Goal: Task Accomplishment & Management: Manage account settings

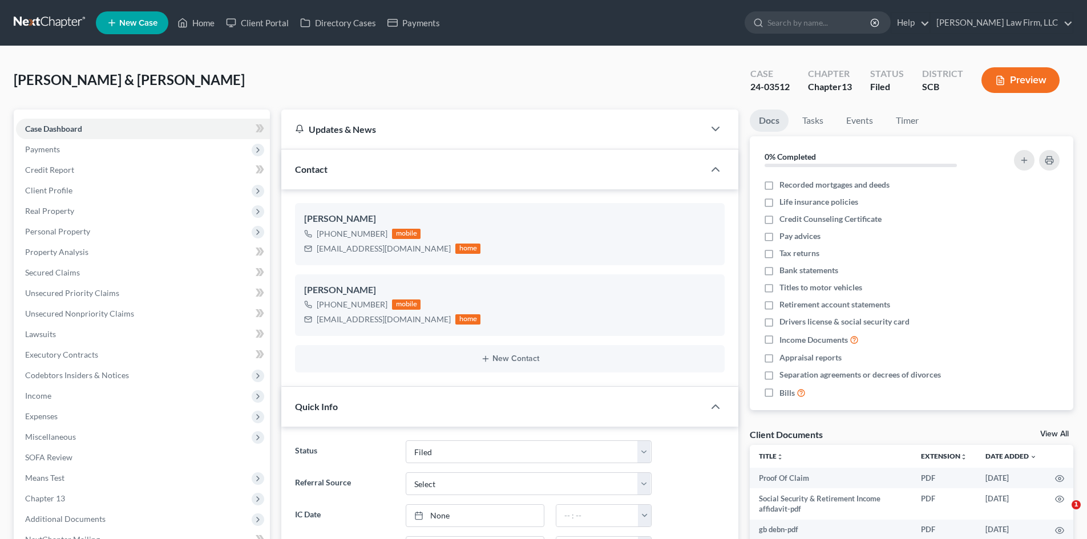
select select "2"
select select "0"
click at [1027, 72] on button "Preview" at bounding box center [1021, 80] width 78 height 26
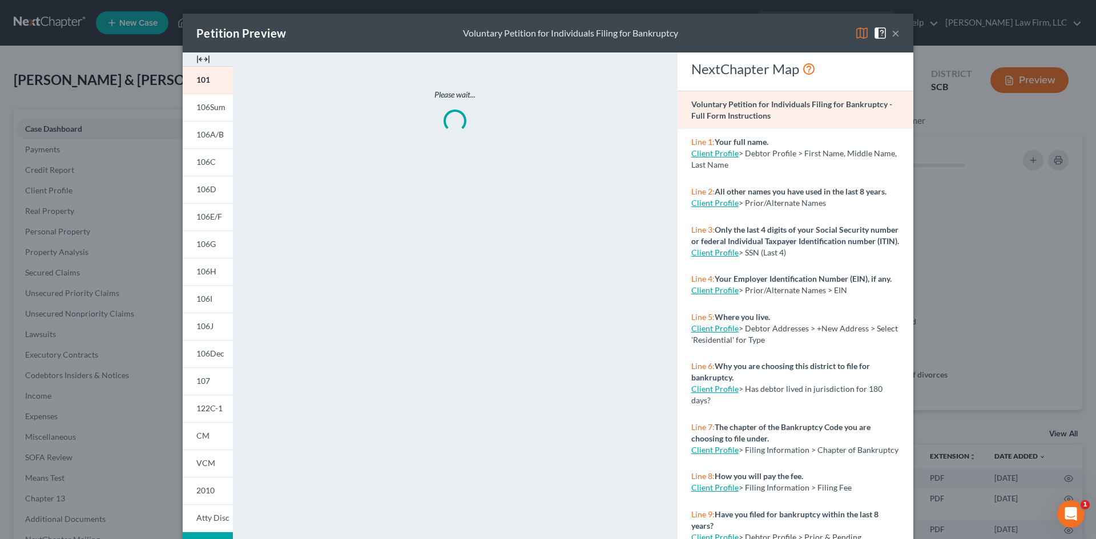
click at [196, 58] on img at bounding box center [203, 60] width 14 height 14
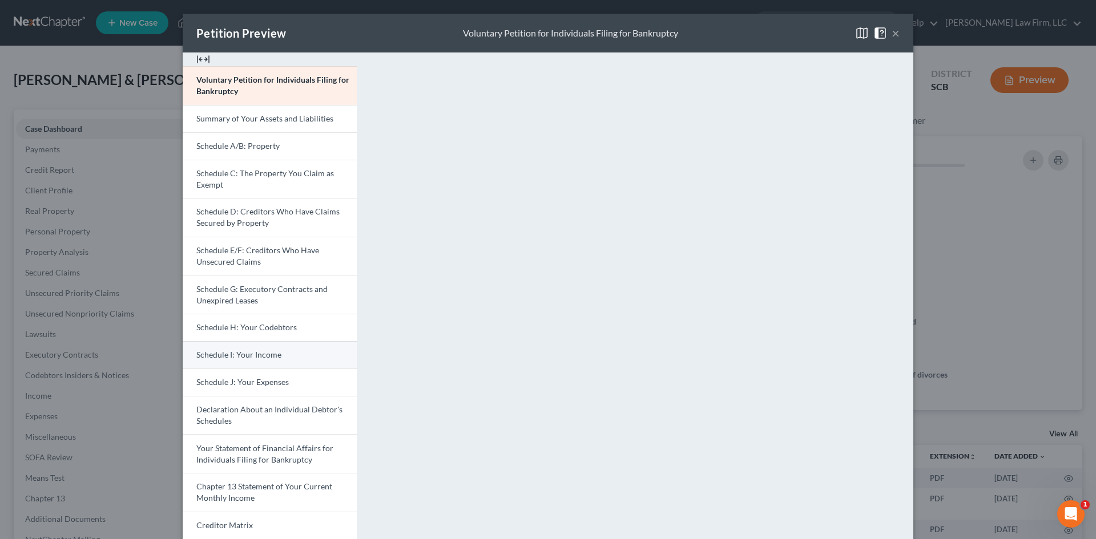
click at [241, 352] on span "Schedule I: Your Income" at bounding box center [238, 355] width 85 height 10
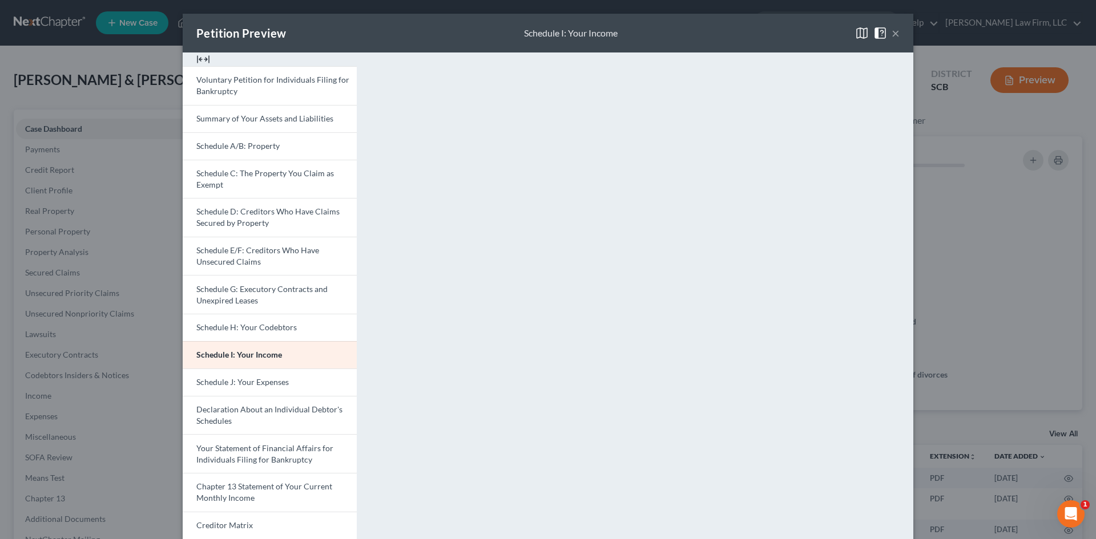
click at [891, 30] on button "×" at bounding box center [895, 33] width 8 height 14
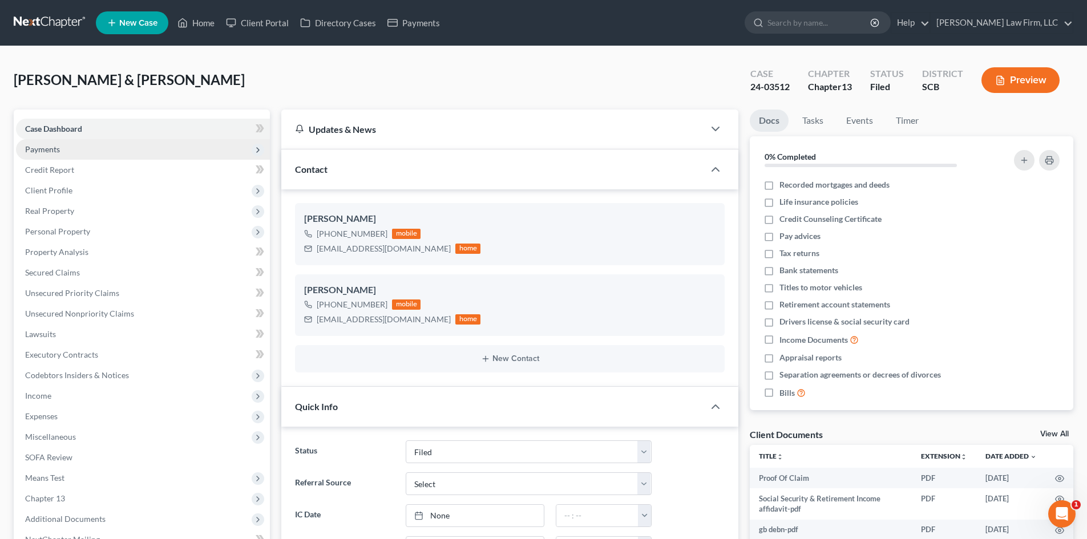
click at [54, 151] on span "Payments" at bounding box center [42, 149] width 35 height 10
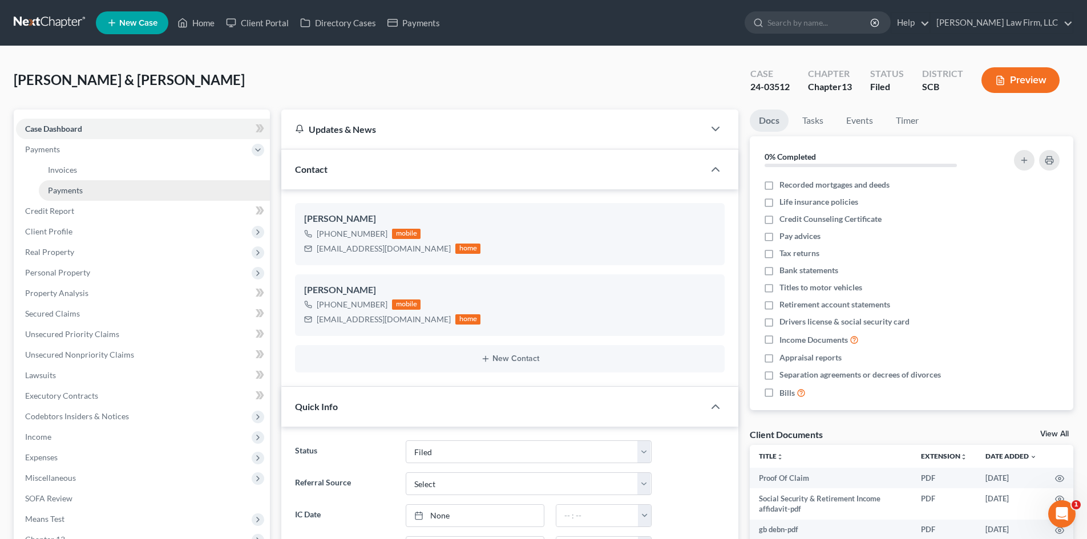
click at [66, 187] on span "Payments" at bounding box center [65, 190] width 35 height 10
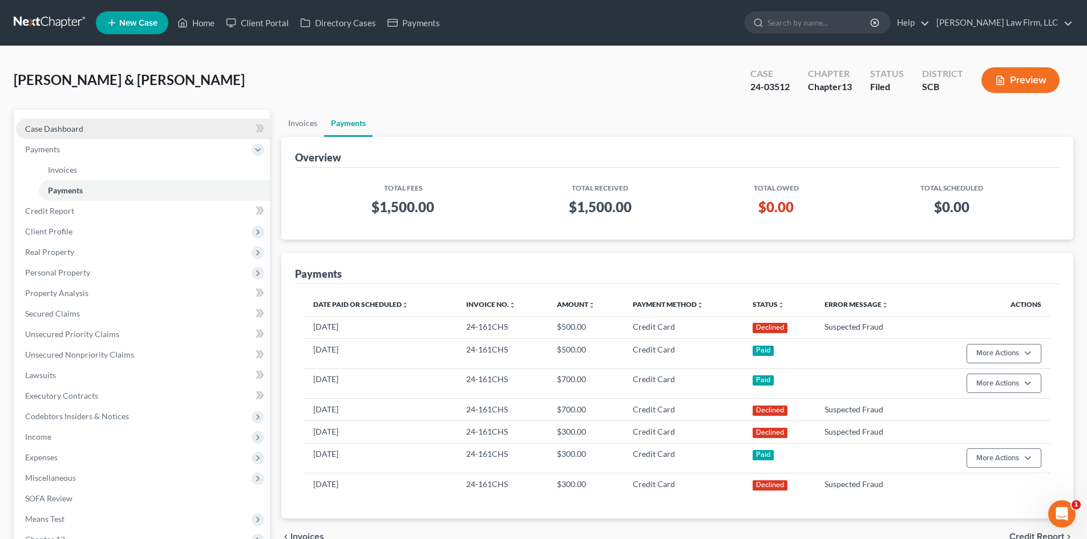
click at [67, 134] on link "Case Dashboard" at bounding box center [143, 129] width 254 height 21
select select "0"
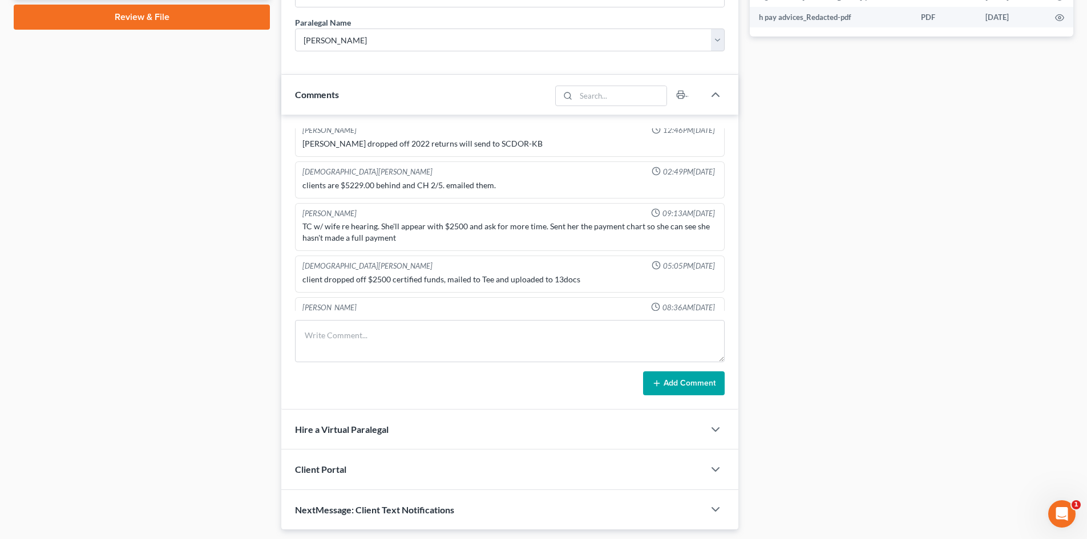
scroll to position [629, 0]
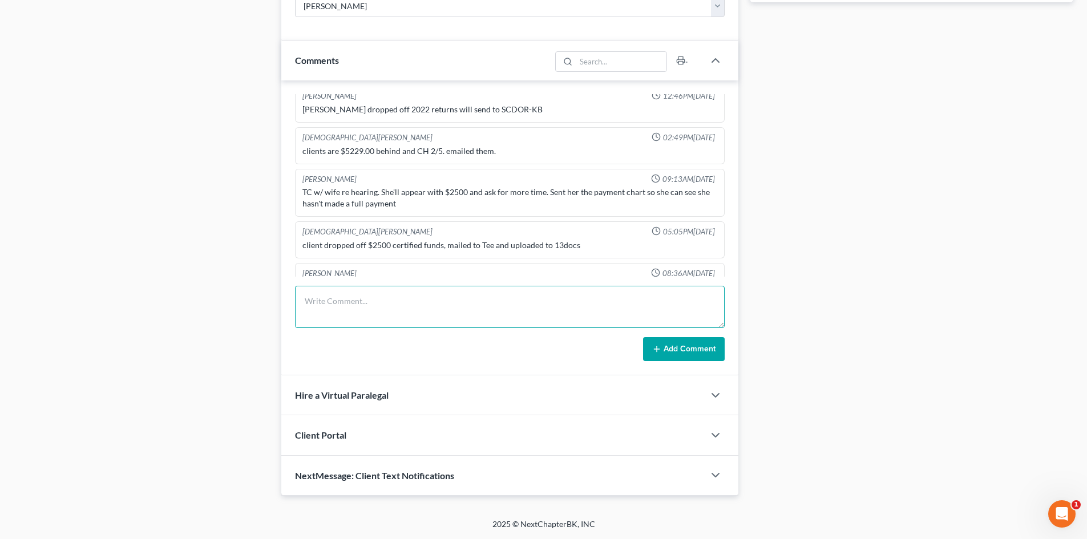
click at [376, 294] on textarea at bounding box center [510, 307] width 430 height 42
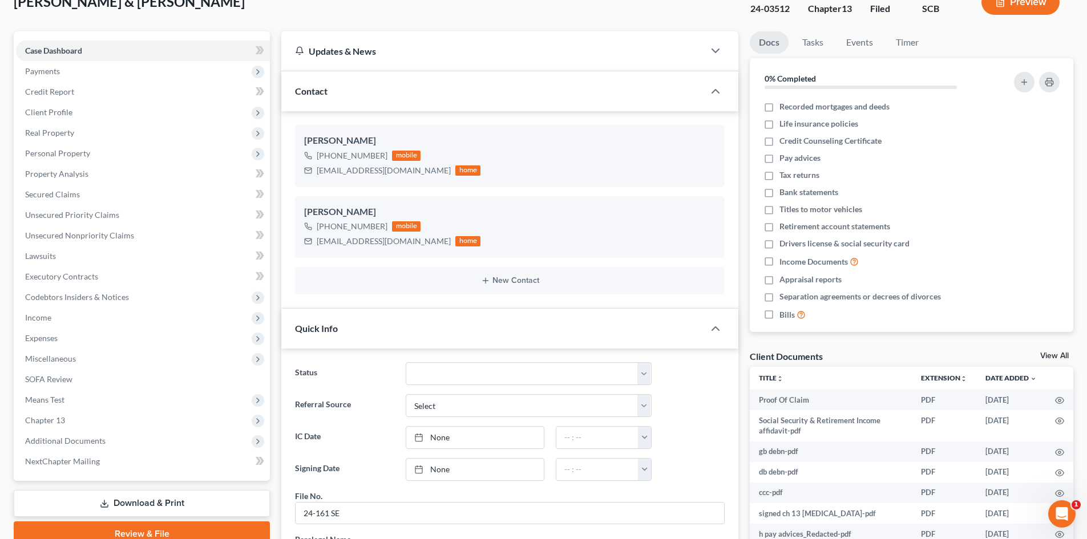
scroll to position [0, 0]
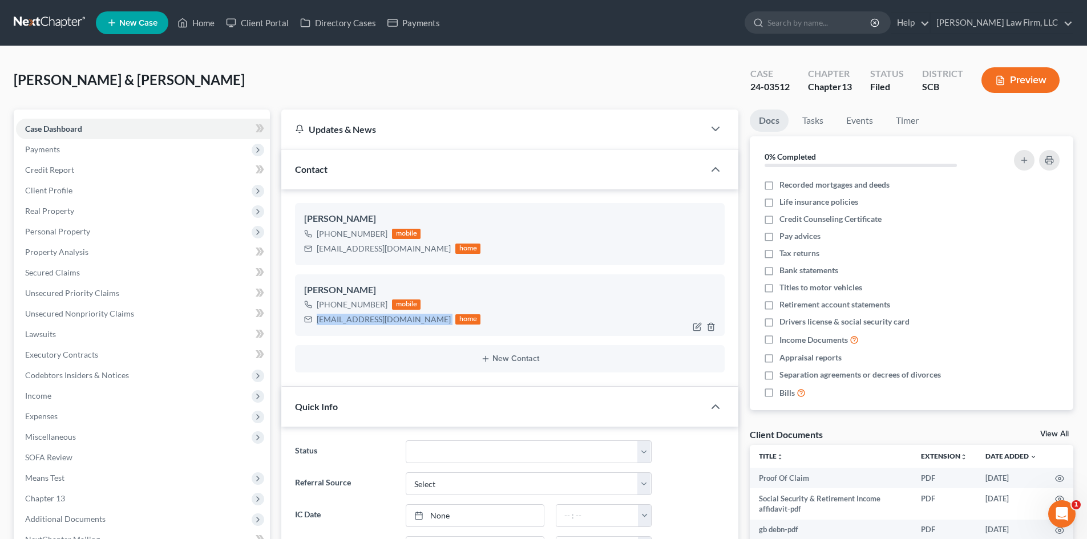
drag, startPoint x: 316, startPoint y: 320, endPoint x: 400, endPoint y: 324, distance: 84.0
click at [400, 324] on div "[EMAIL_ADDRESS][DOMAIN_NAME] home" at bounding box center [392, 319] width 176 height 15
copy div "[EMAIL_ADDRESS][DOMAIN_NAME]"
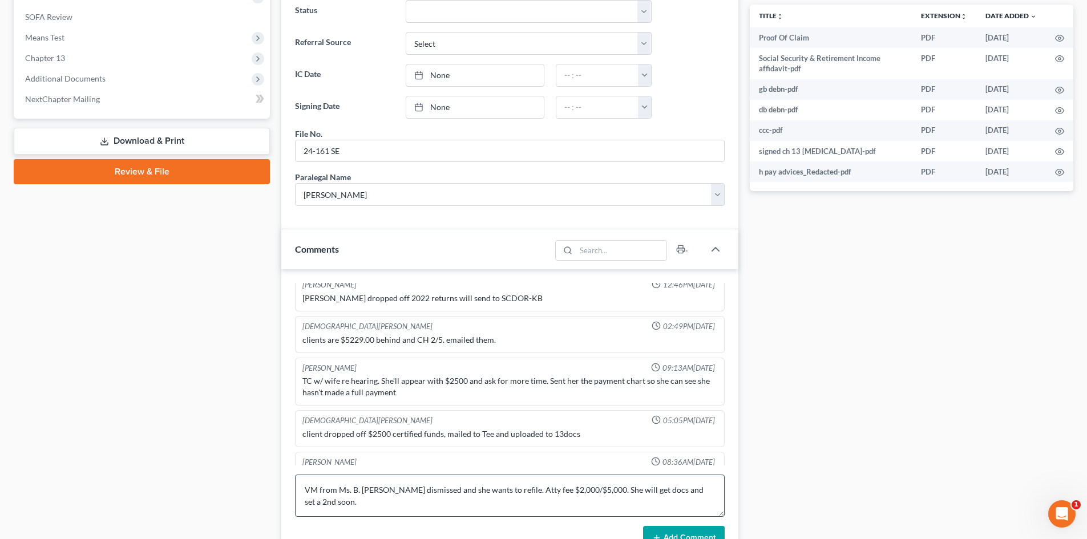
scroll to position [514, 0]
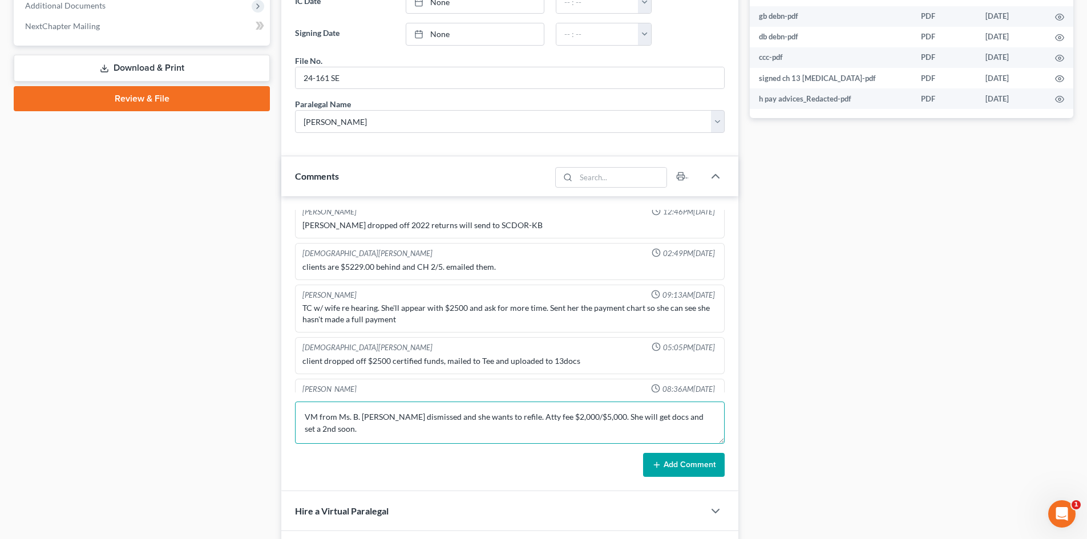
click at [725, 421] on textarea "VM from Ms. B. [PERSON_NAME] dismissed and she wants to refile. Atty fee $2,000…" at bounding box center [510, 423] width 430 height 42
type textarea "VM from Ms. B. [PERSON_NAME] dismissed and she wants to refile. Atty fee $2,000…"
click at [675, 467] on button "Add Comment" at bounding box center [684, 465] width 82 height 24
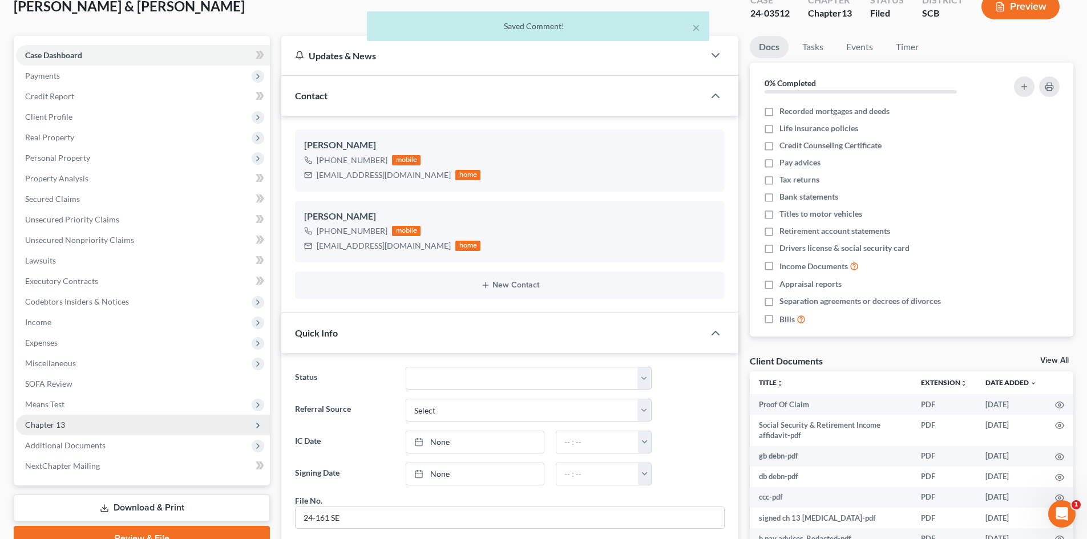
scroll to position [0, 0]
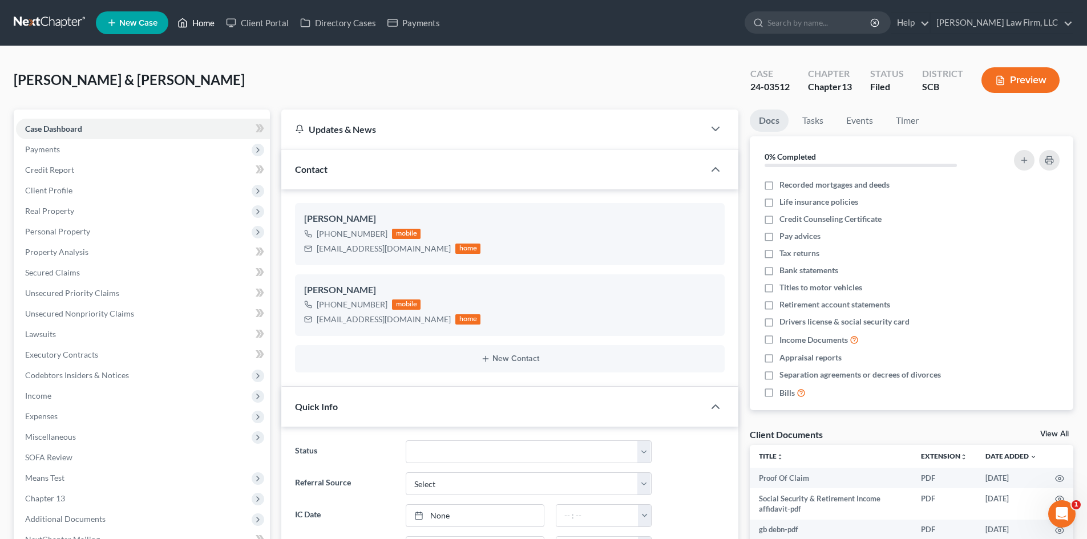
drag, startPoint x: 200, startPoint y: 18, endPoint x: 514, endPoint y: 76, distance: 319.8
click at [200, 18] on link "Home" at bounding box center [196, 23] width 49 height 21
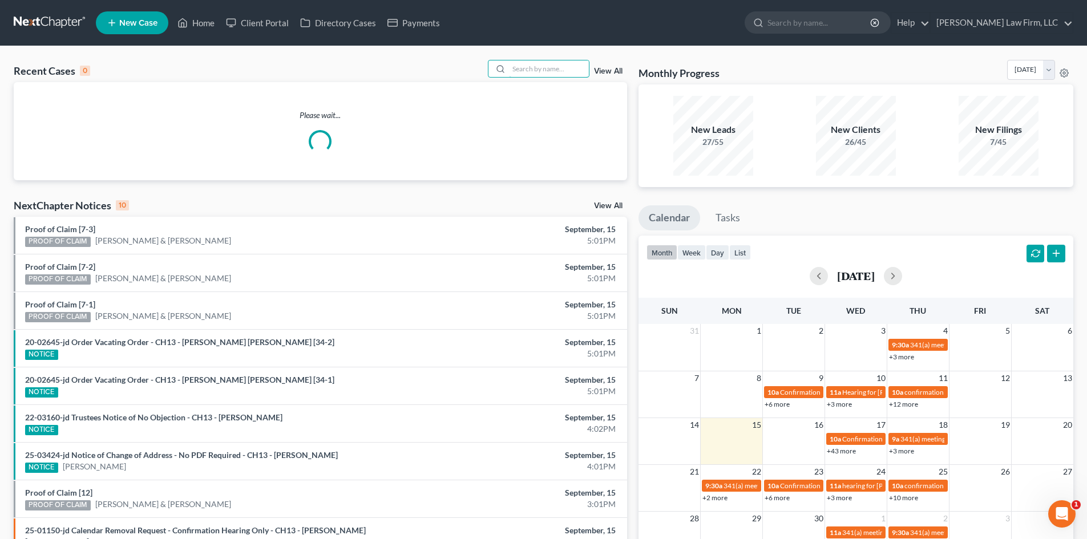
click at [514, 73] on input "search" at bounding box center [549, 68] width 80 height 17
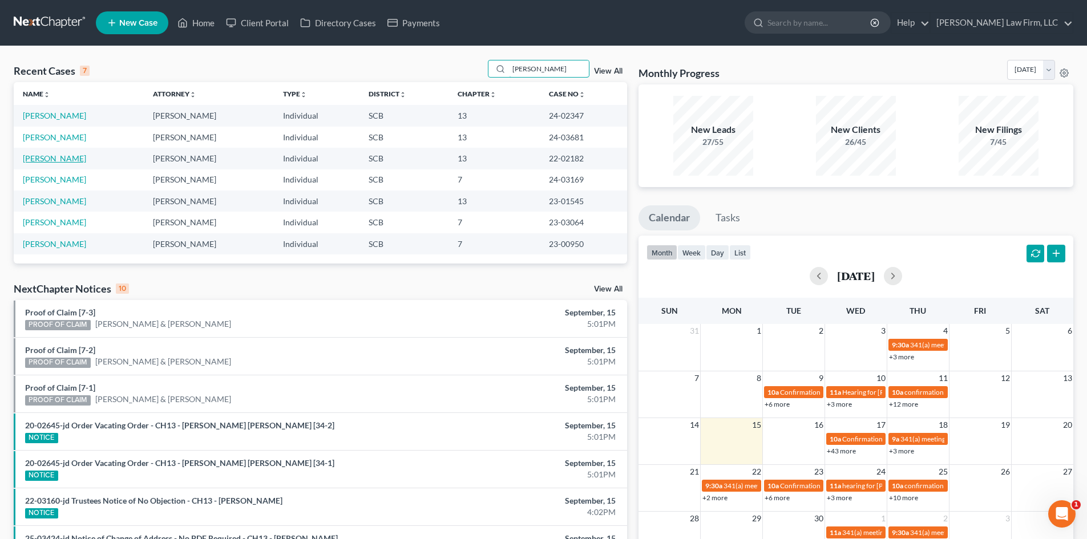
type input "[PERSON_NAME]"
click at [57, 154] on link "[PERSON_NAME]" at bounding box center [54, 159] width 63 height 10
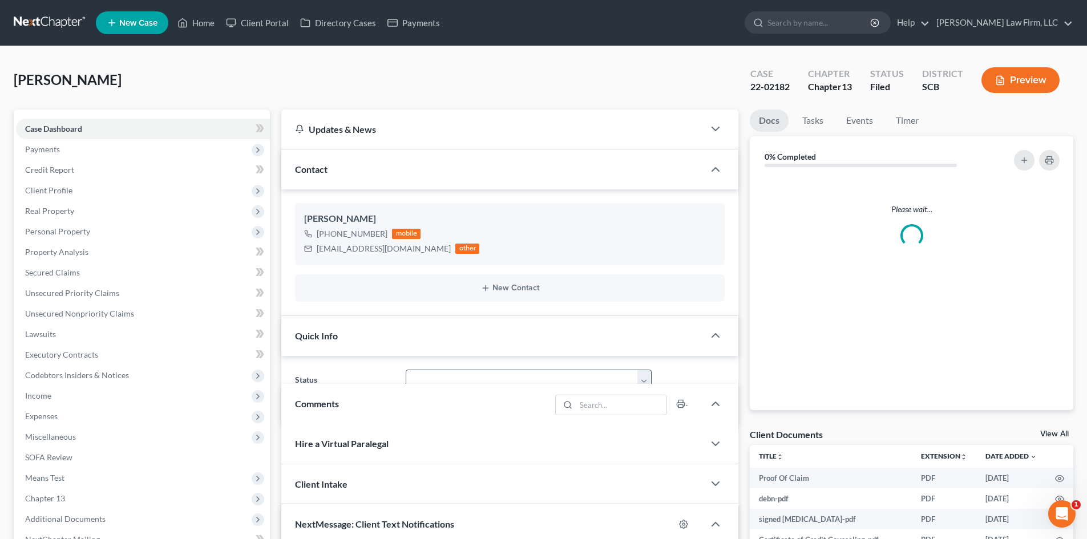
select select "0"
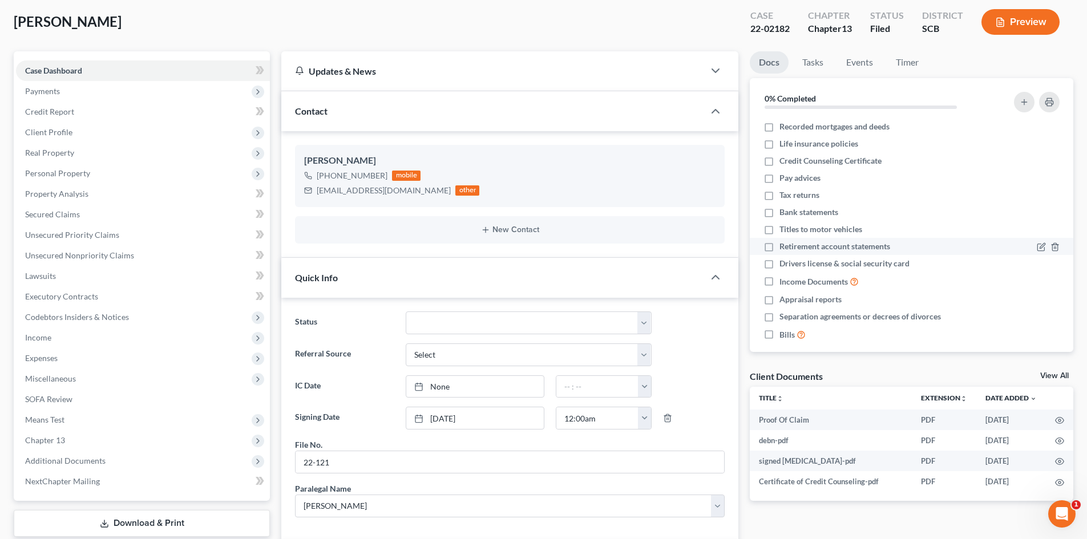
scroll to position [57, 0]
click at [1055, 379] on link "View All" at bounding box center [1054, 377] width 29 height 8
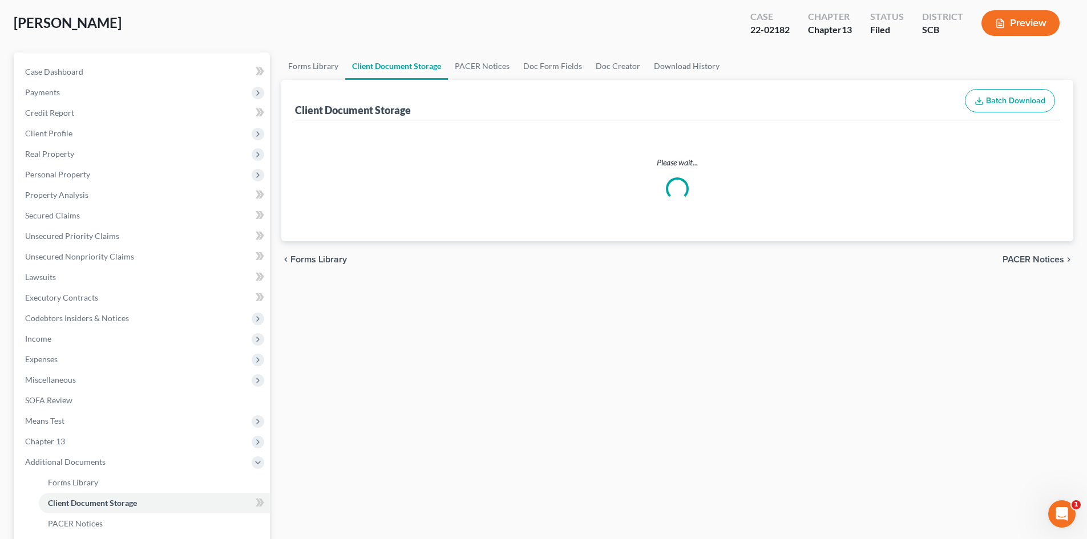
select select "6"
select select "16"
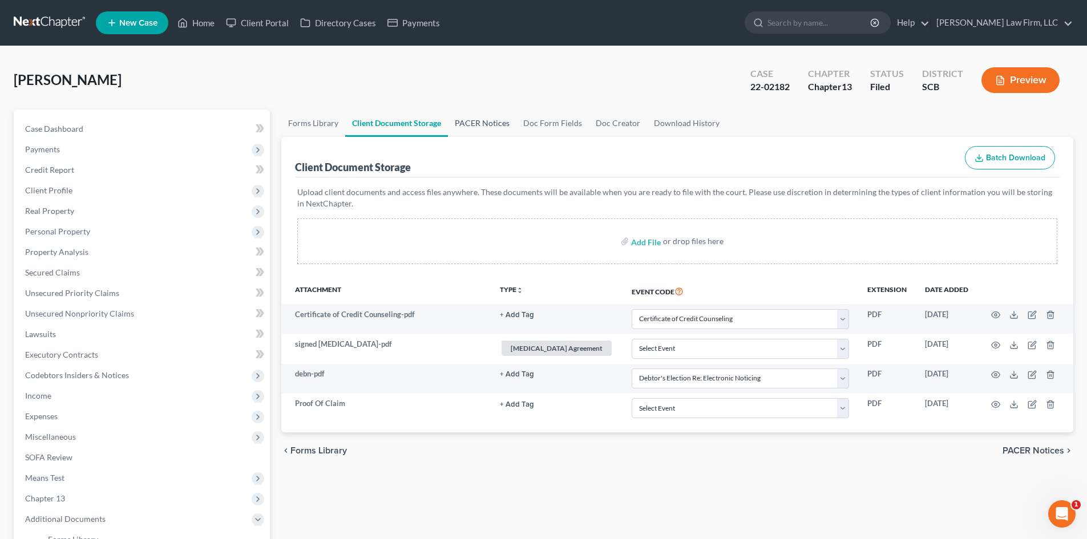
click at [488, 120] on link "PACER Notices" at bounding box center [482, 123] width 68 height 27
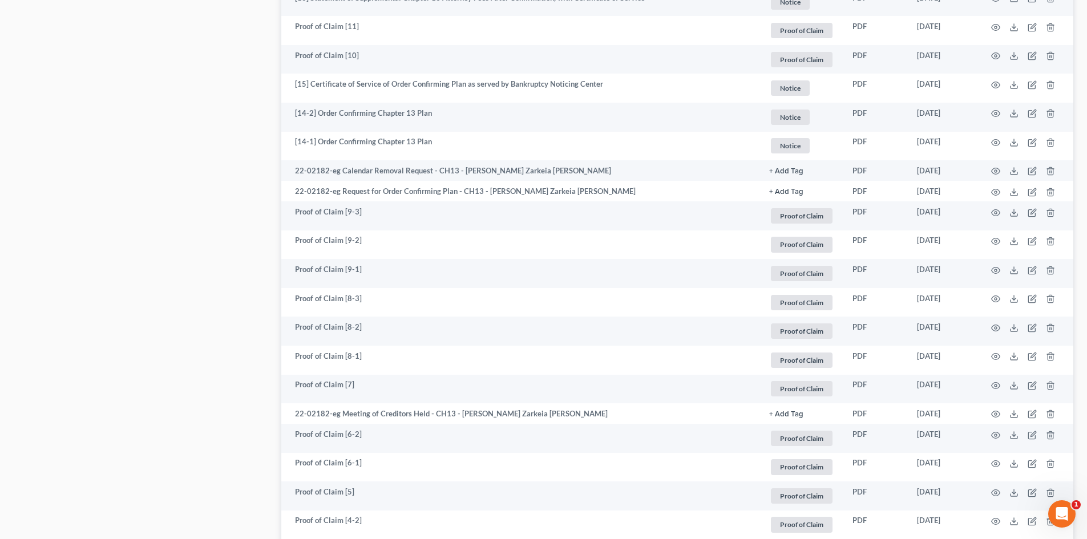
scroll to position [1084, 0]
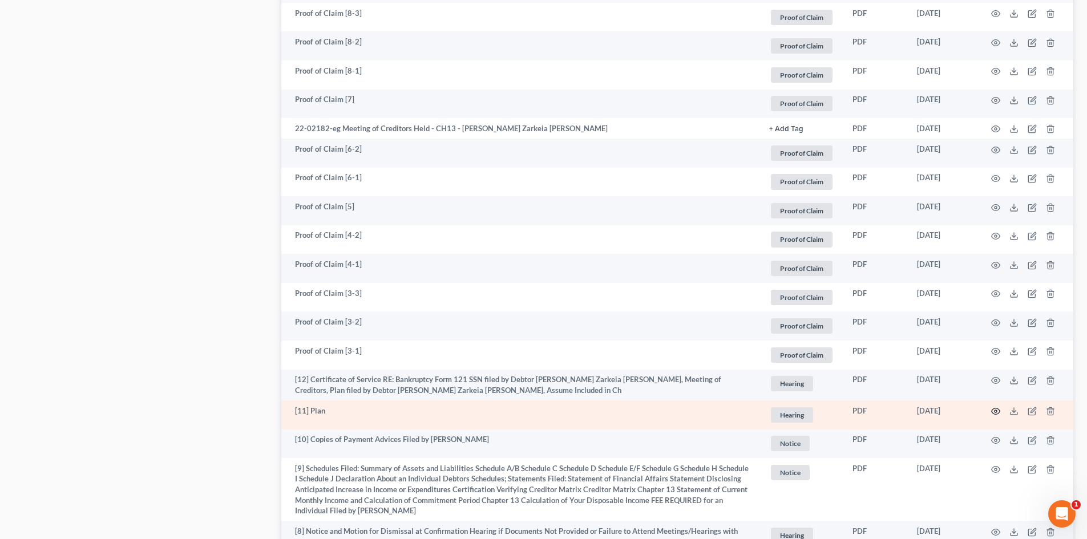
click at [994, 411] on icon "button" at bounding box center [995, 411] width 9 height 9
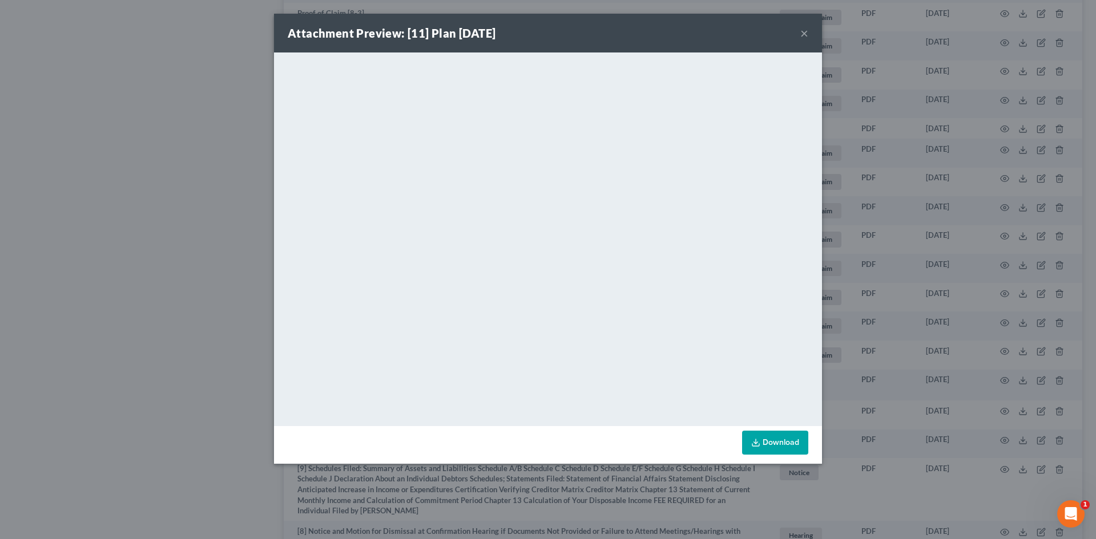
click at [802, 30] on button "×" at bounding box center [804, 33] width 8 height 14
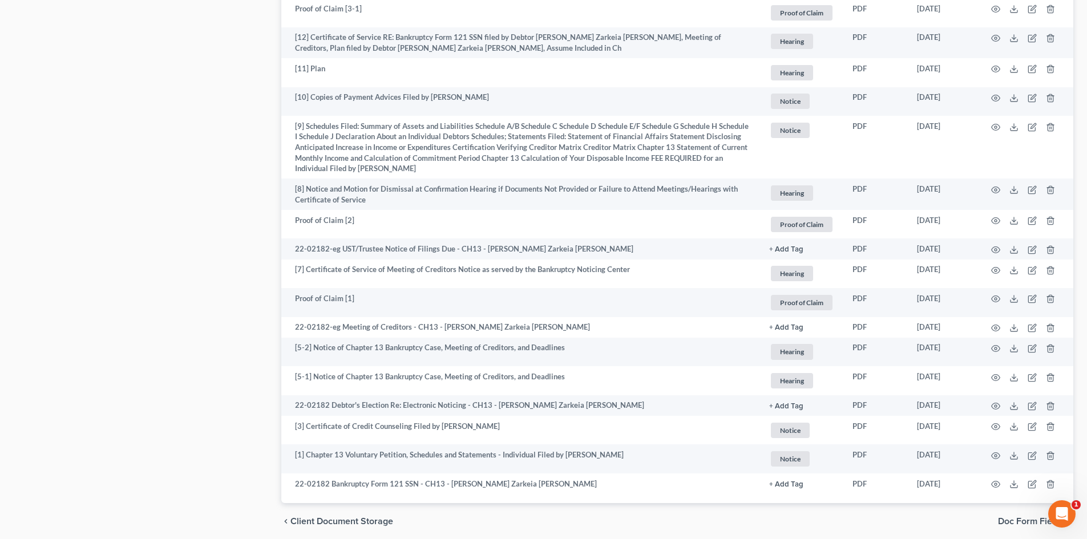
scroll to position [1471, 0]
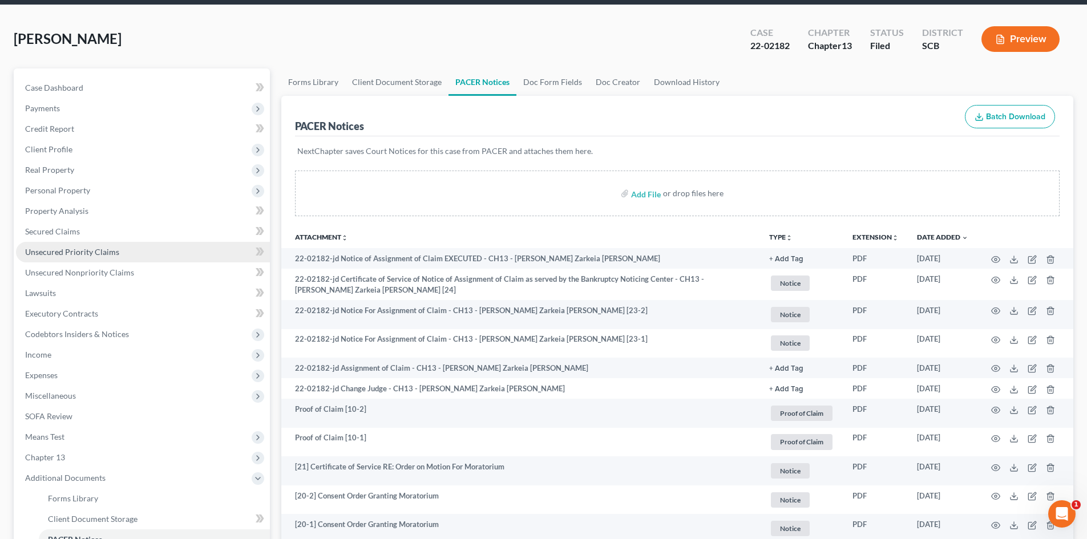
scroll to position [0, 0]
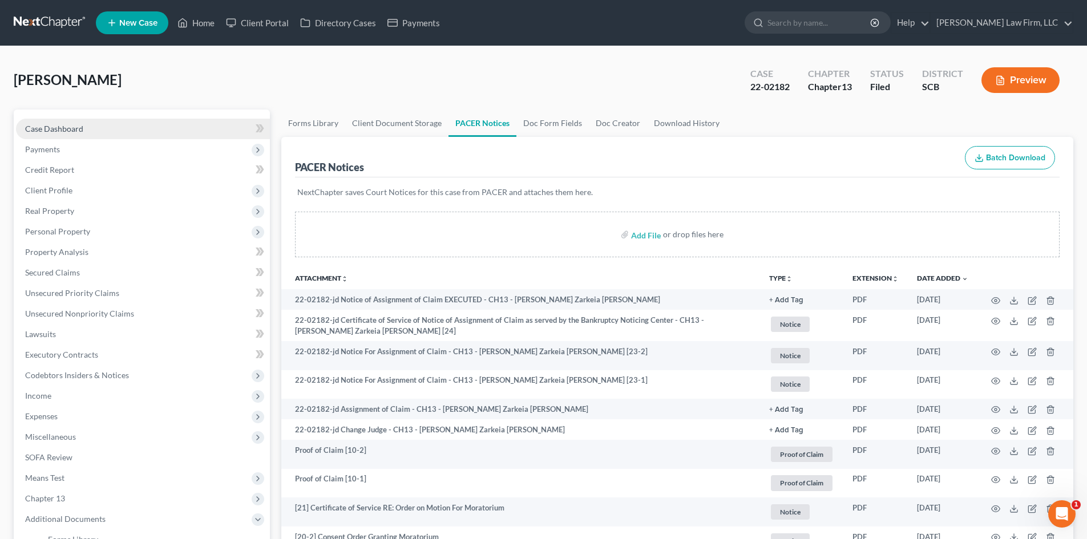
click at [63, 127] on span "Case Dashboard" at bounding box center [54, 129] width 58 height 10
select select "0"
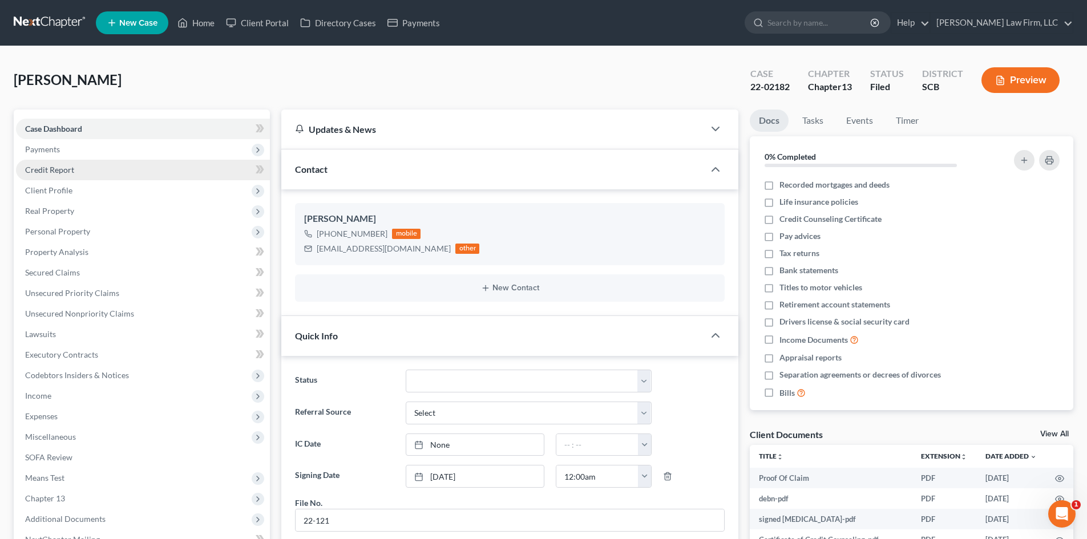
scroll to position [215, 0]
click at [195, 23] on link "Home" at bounding box center [196, 23] width 49 height 21
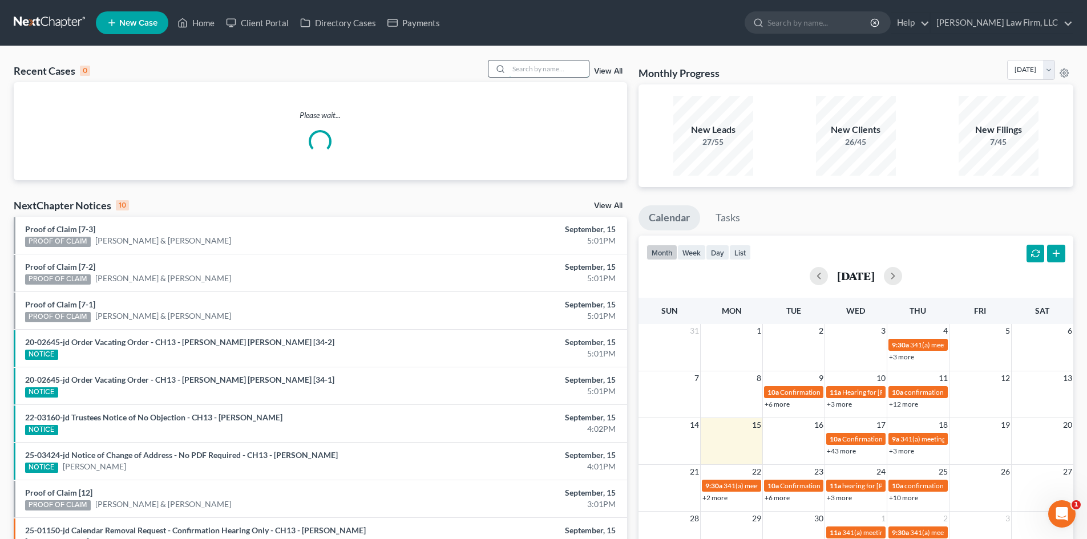
click at [564, 72] on input "search" at bounding box center [549, 68] width 80 height 17
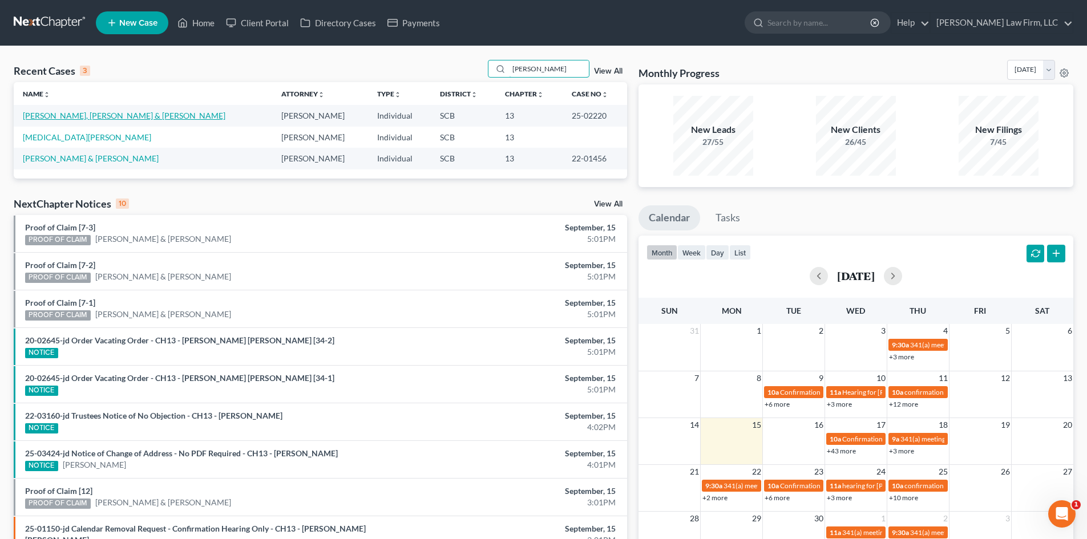
type input "[PERSON_NAME]"
click at [91, 112] on link "[PERSON_NAME], [PERSON_NAME] & [PERSON_NAME]" at bounding box center [124, 116] width 203 height 10
select select "0"
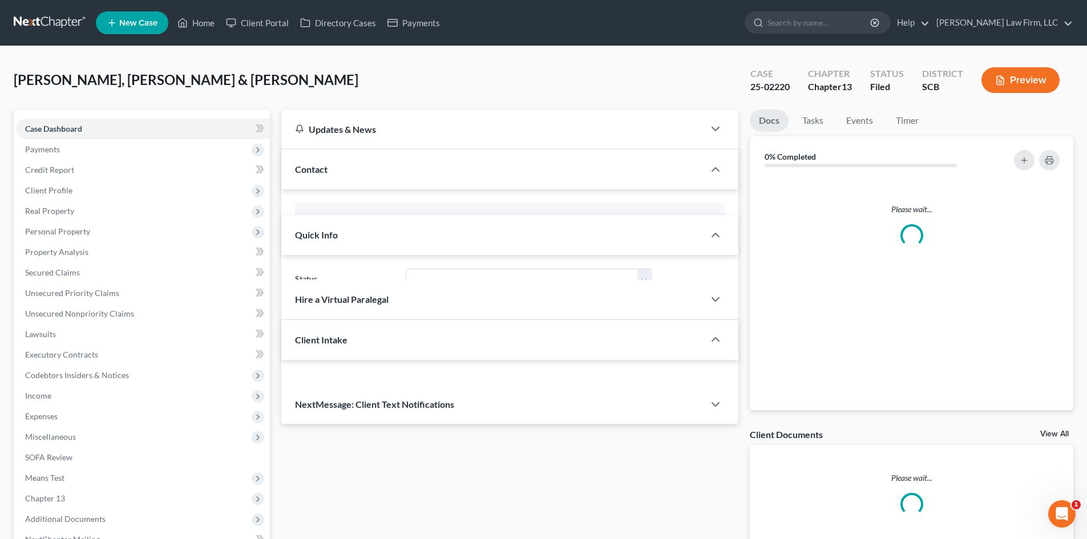
select select "3"
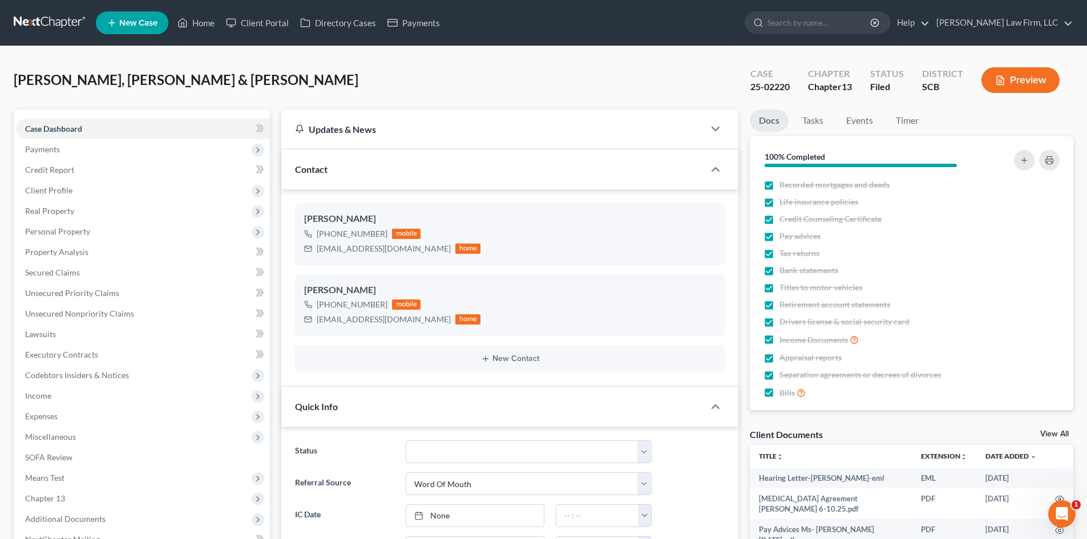
click at [1032, 86] on button "Preview" at bounding box center [1021, 80] width 78 height 26
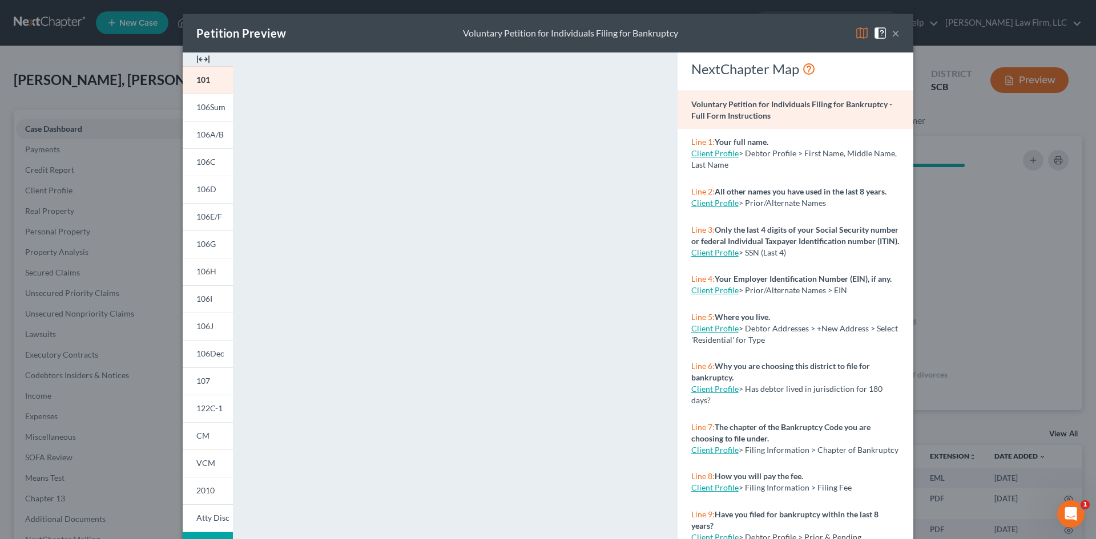
click at [200, 60] on img at bounding box center [203, 60] width 14 height 14
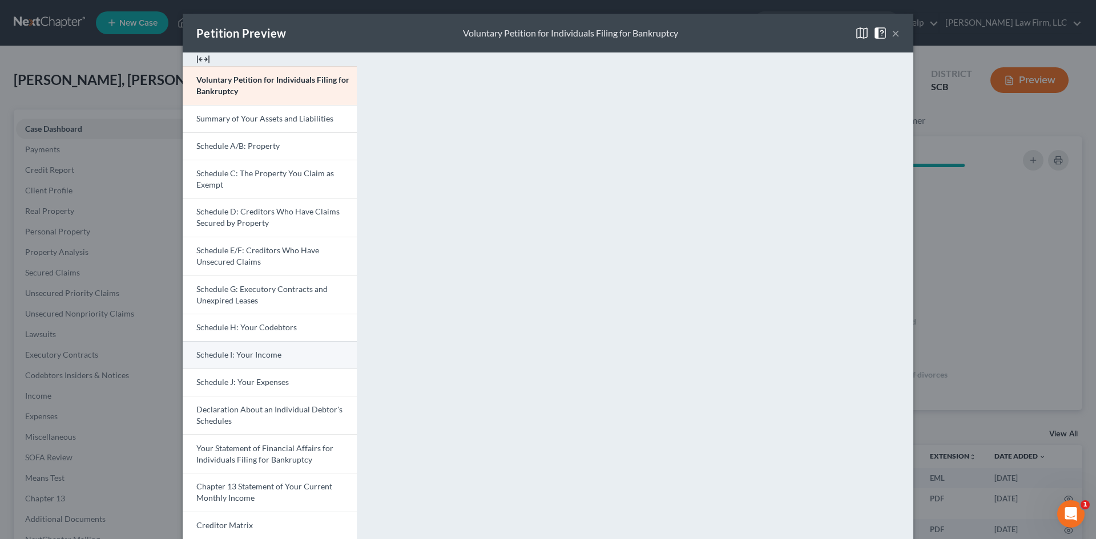
click at [255, 349] on link "Schedule I: Your Income" at bounding box center [270, 354] width 174 height 27
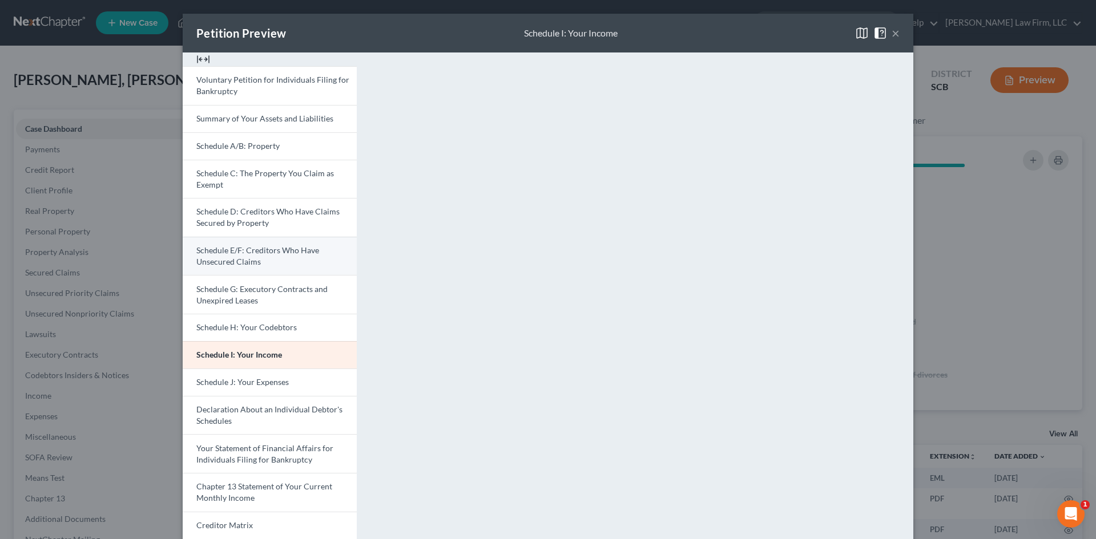
click at [233, 258] on span "Schedule E/F: Creditors Who Have Unsecured Claims" at bounding box center [257, 255] width 123 height 21
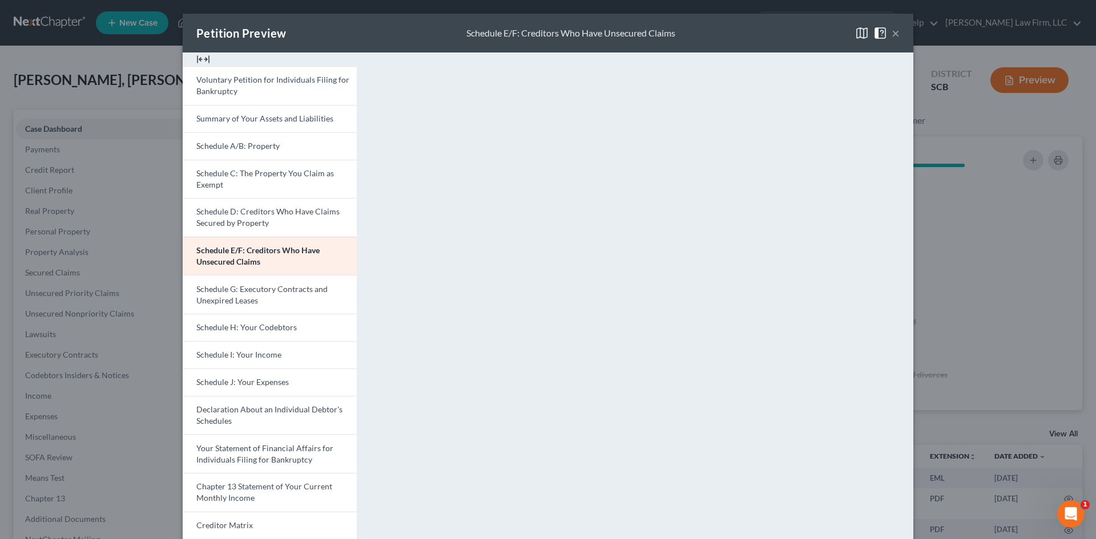
click at [891, 30] on button "×" at bounding box center [895, 33] width 8 height 14
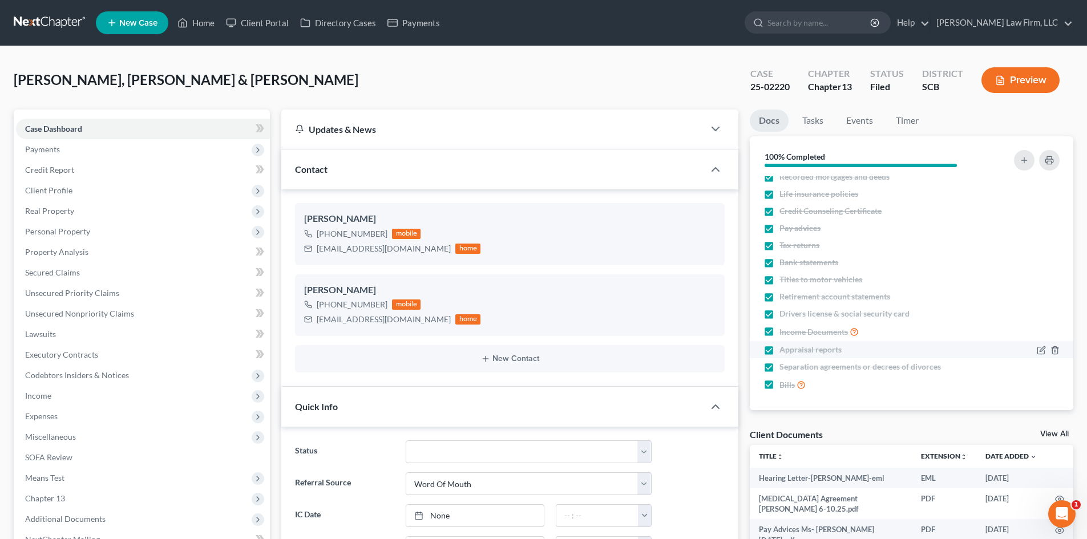
scroll to position [10, 0]
click at [1059, 429] on div "Client Documents View All" at bounding box center [912, 437] width 324 height 17
drag, startPoint x: 1047, startPoint y: 434, endPoint x: 781, endPoint y: 345, distance: 280.6
click at [1047, 434] on link "View All" at bounding box center [1054, 434] width 29 height 8
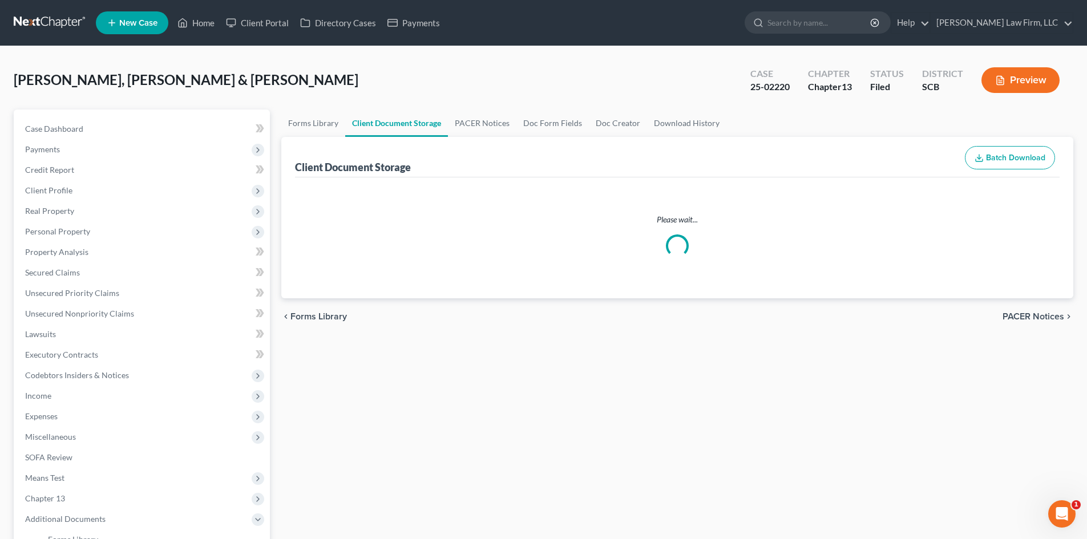
select select "6"
select select "16"
select select "15"
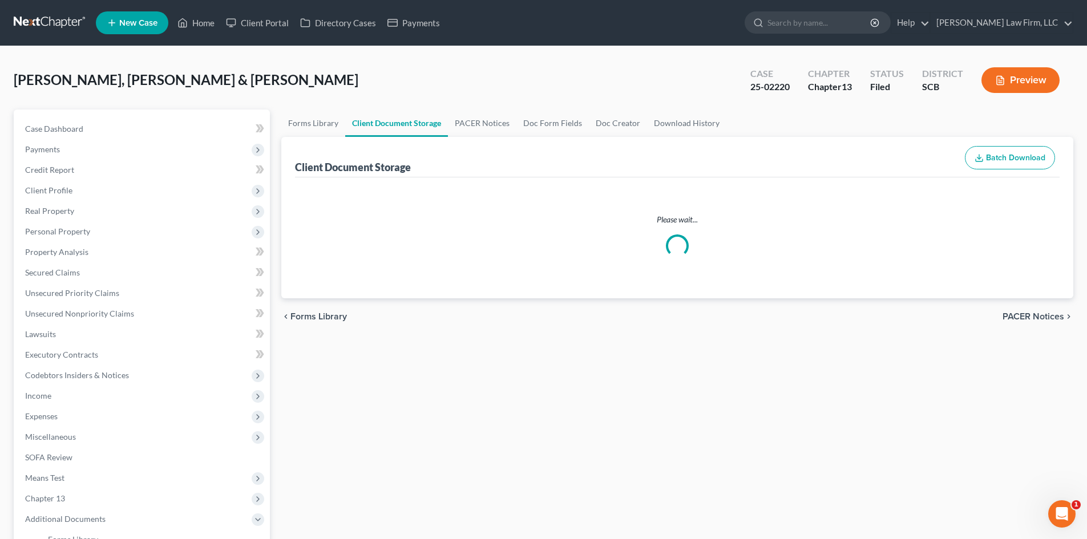
select select "15"
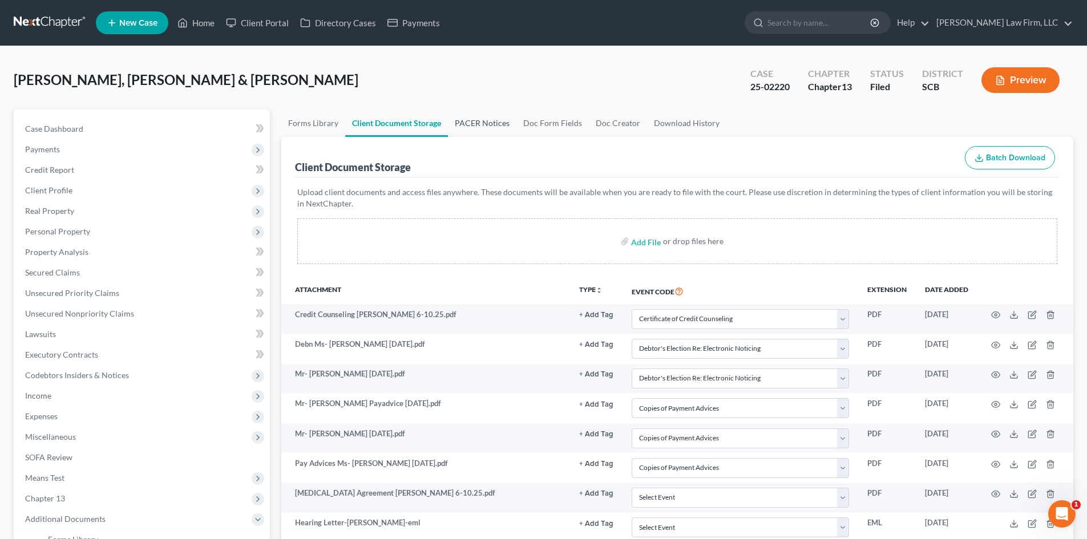
click at [472, 118] on link "PACER Notices" at bounding box center [482, 123] width 68 height 27
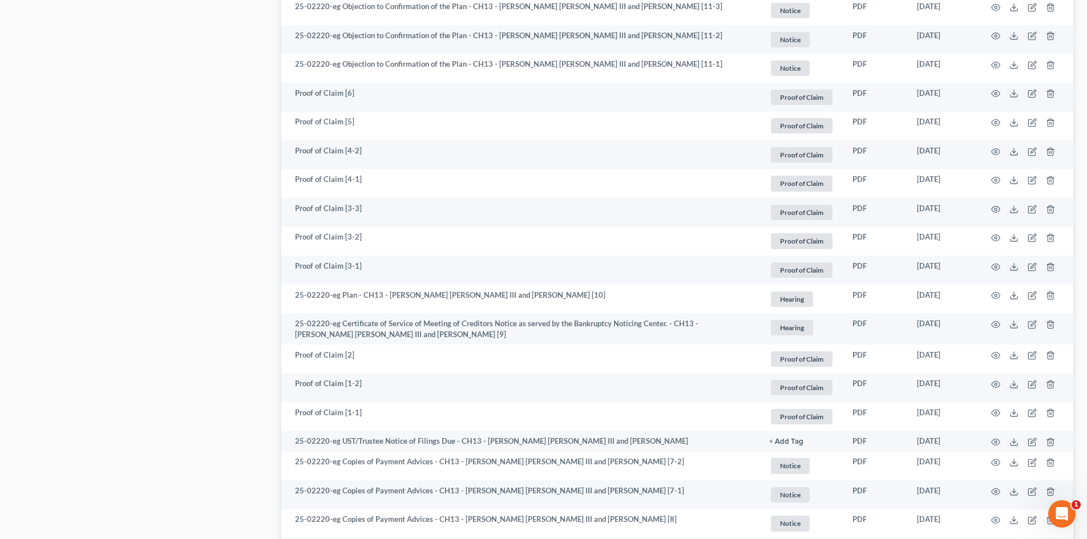
scroll to position [1370, 0]
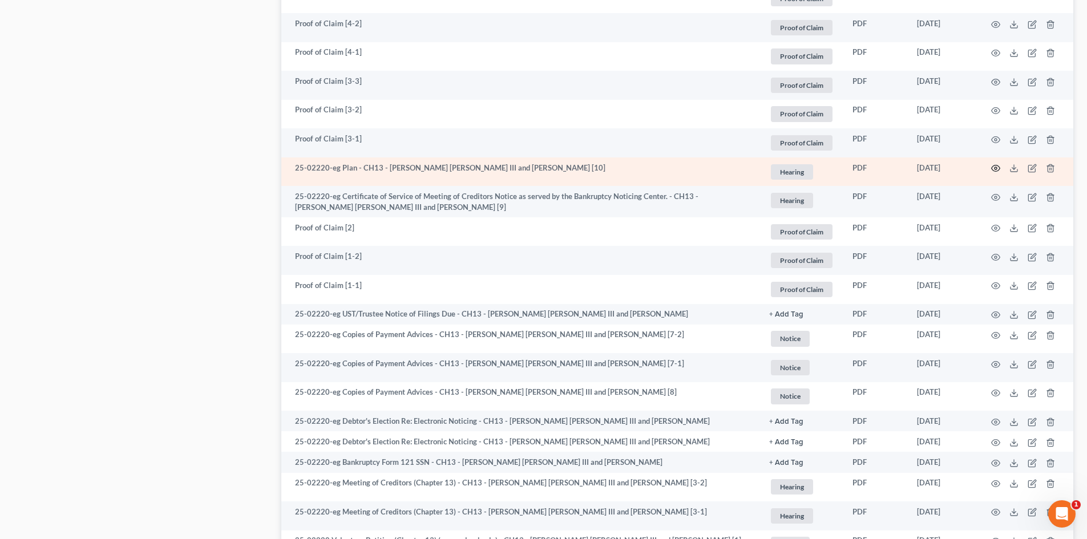
drag, startPoint x: 994, startPoint y: 154, endPoint x: 994, endPoint y: 162, distance: 8.0
click at [994, 158] on td at bounding box center [1026, 172] width 96 height 29
click at [994, 165] on icon "button" at bounding box center [996, 168] width 9 height 6
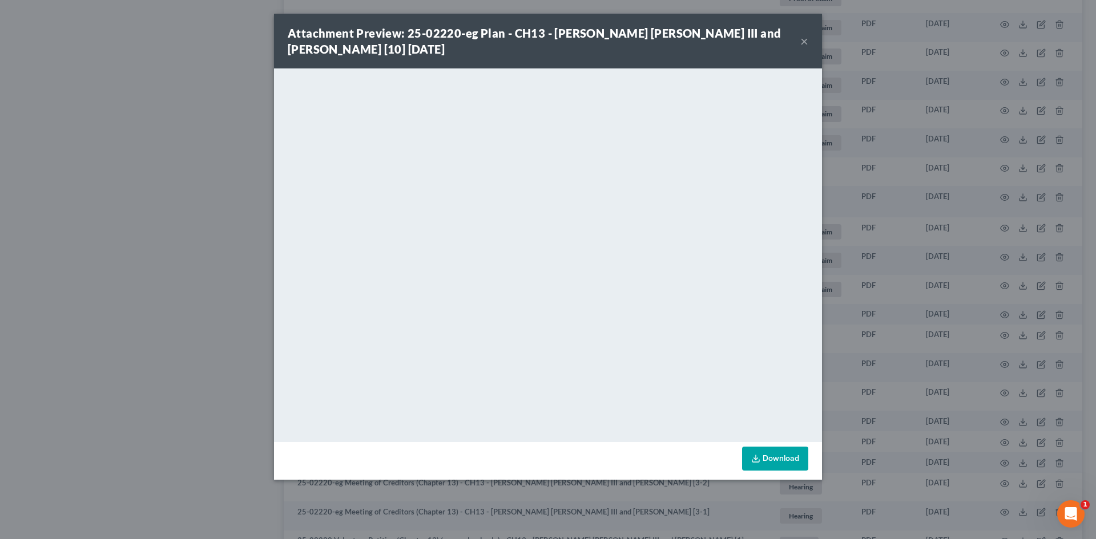
click at [804, 37] on button "×" at bounding box center [804, 41] width 8 height 14
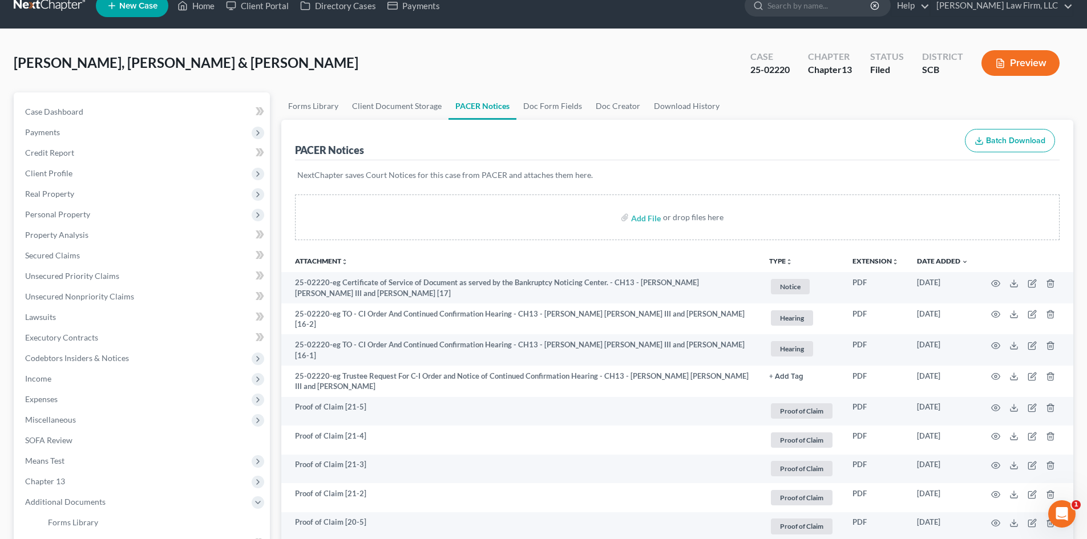
scroll to position [0, 0]
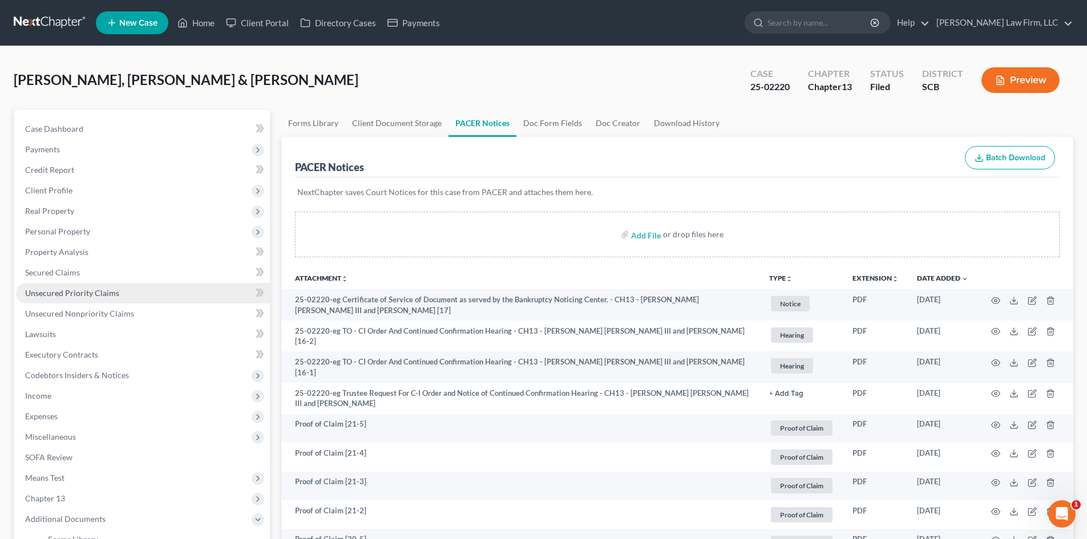
click at [89, 294] on span "Unsecured Priority Claims" at bounding box center [72, 293] width 94 height 10
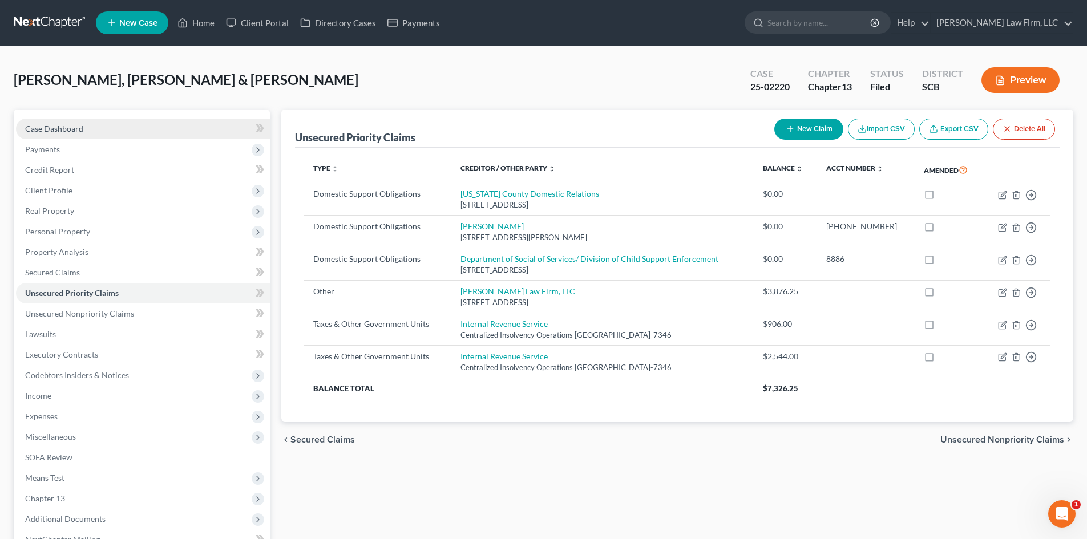
drag, startPoint x: 58, startPoint y: 118, endPoint x: 76, endPoint y: 125, distance: 19.5
click at [58, 119] on link "Case Dashboard" at bounding box center [143, 129] width 254 height 21
select select "0"
select select "3"
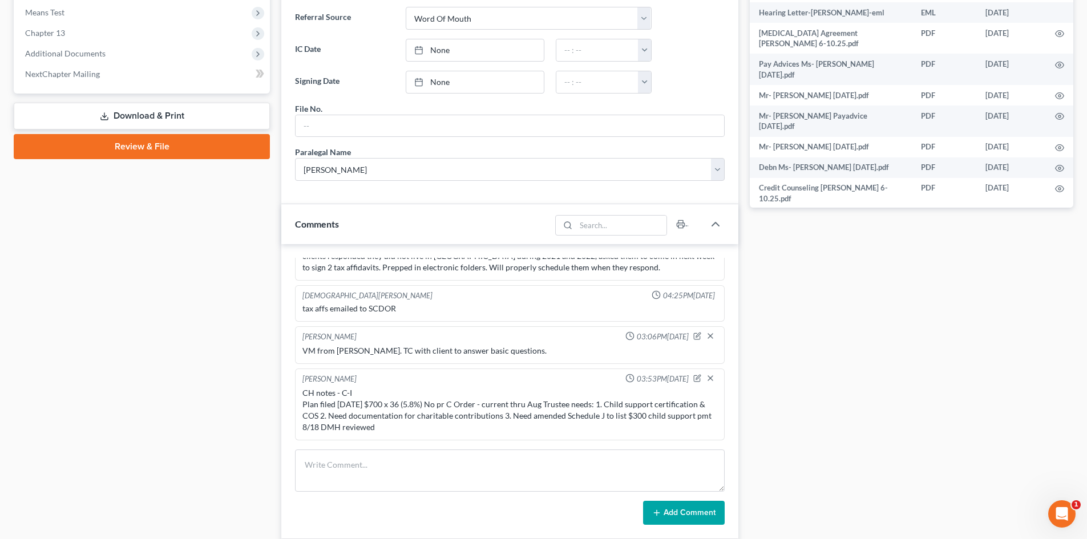
scroll to position [571, 0]
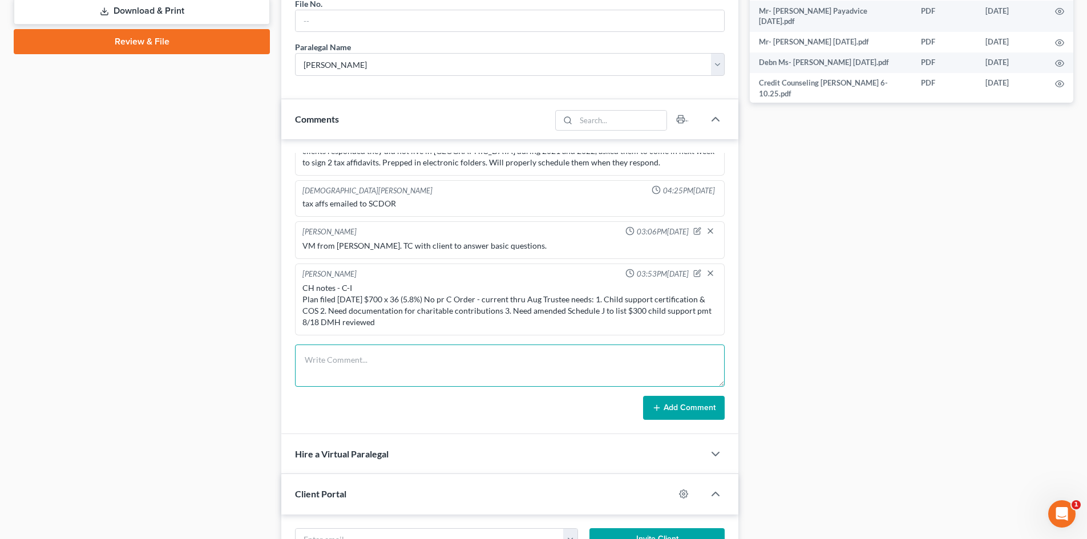
click at [385, 374] on textarea at bounding box center [510, 366] width 430 height 42
type textarea "Emailed PPSC to client to review and sign."
